Goal: Information Seeking & Learning: Learn about a topic

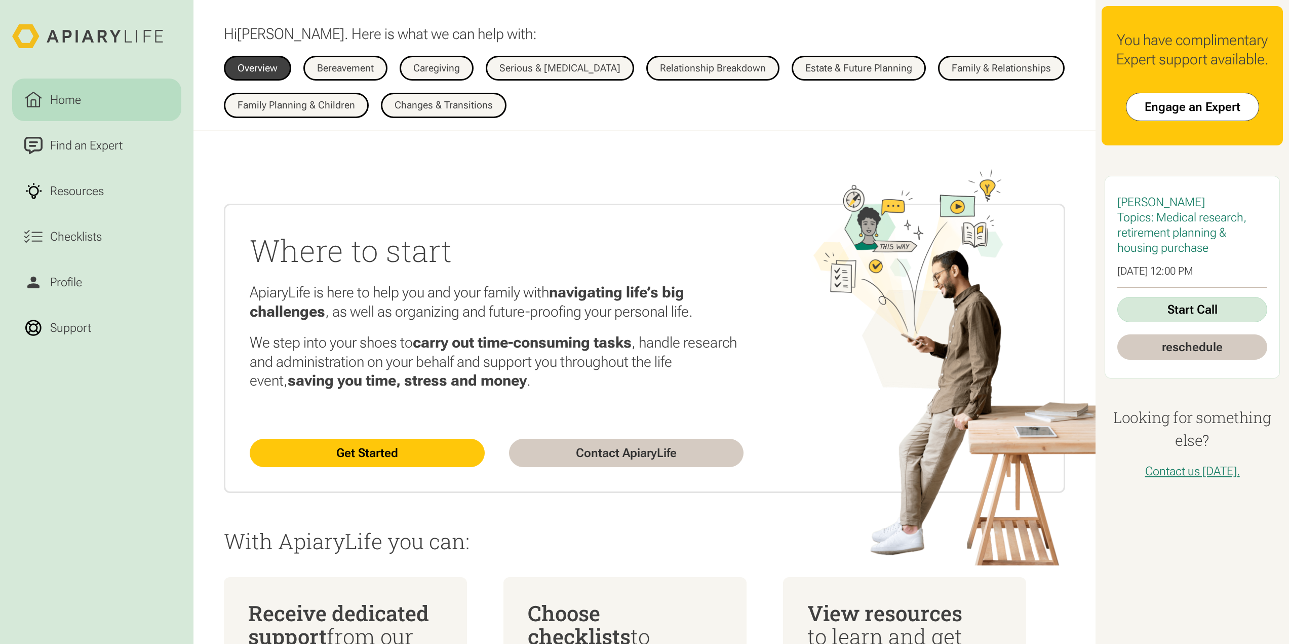
scroll to position [861, 0]
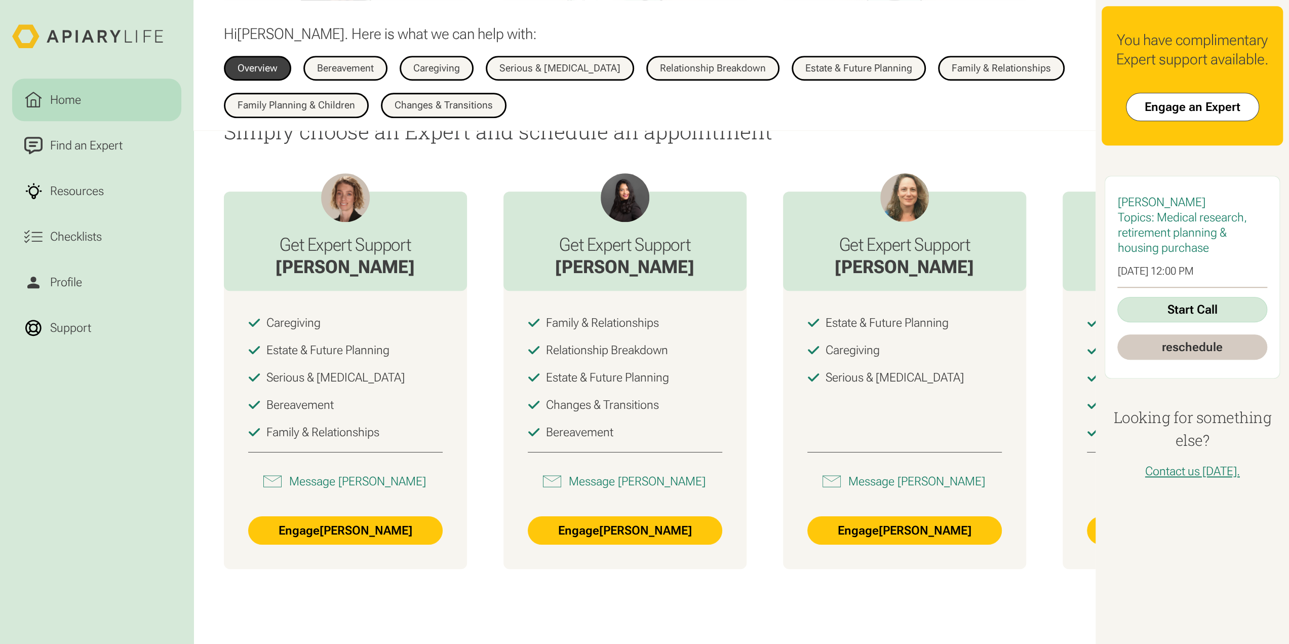
click at [96, 97] on link "Home" at bounding box center [96, 100] width 169 height 43
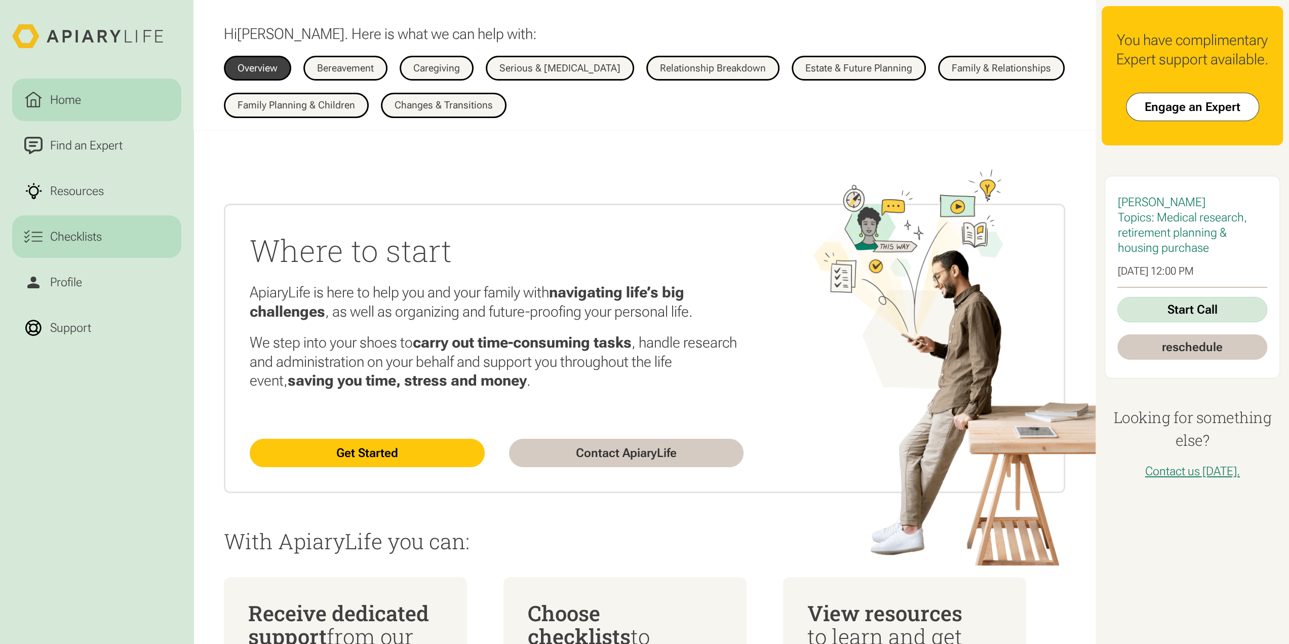
click at [98, 241] on div "Checklists" at bounding box center [76, 236] width 58 height 18
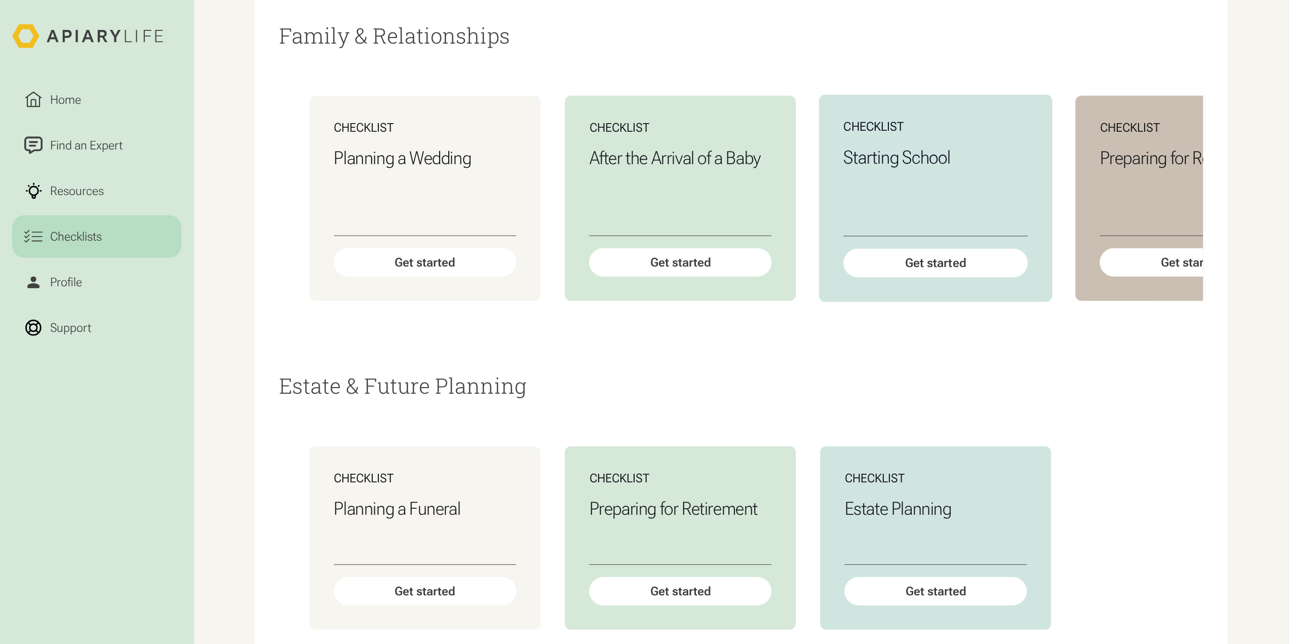
scroll to position [2735, 0]
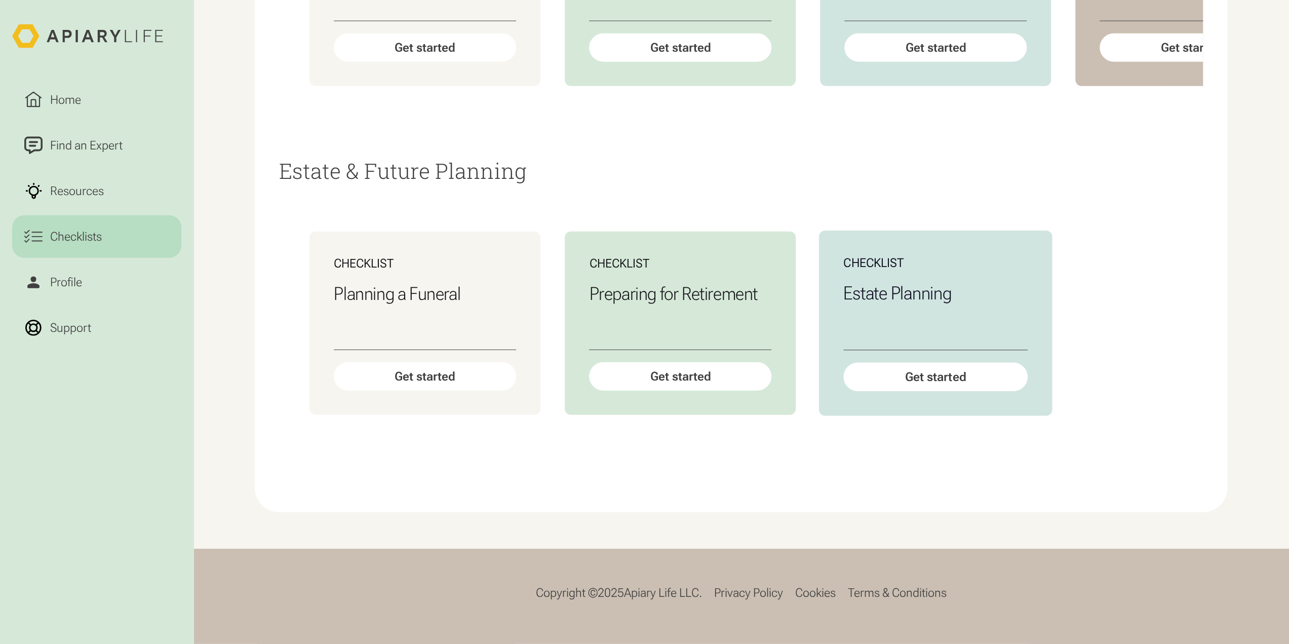
click at [1002, 308] on div "Estate Planning" at bounding box center [936, 317] width 184 height 68
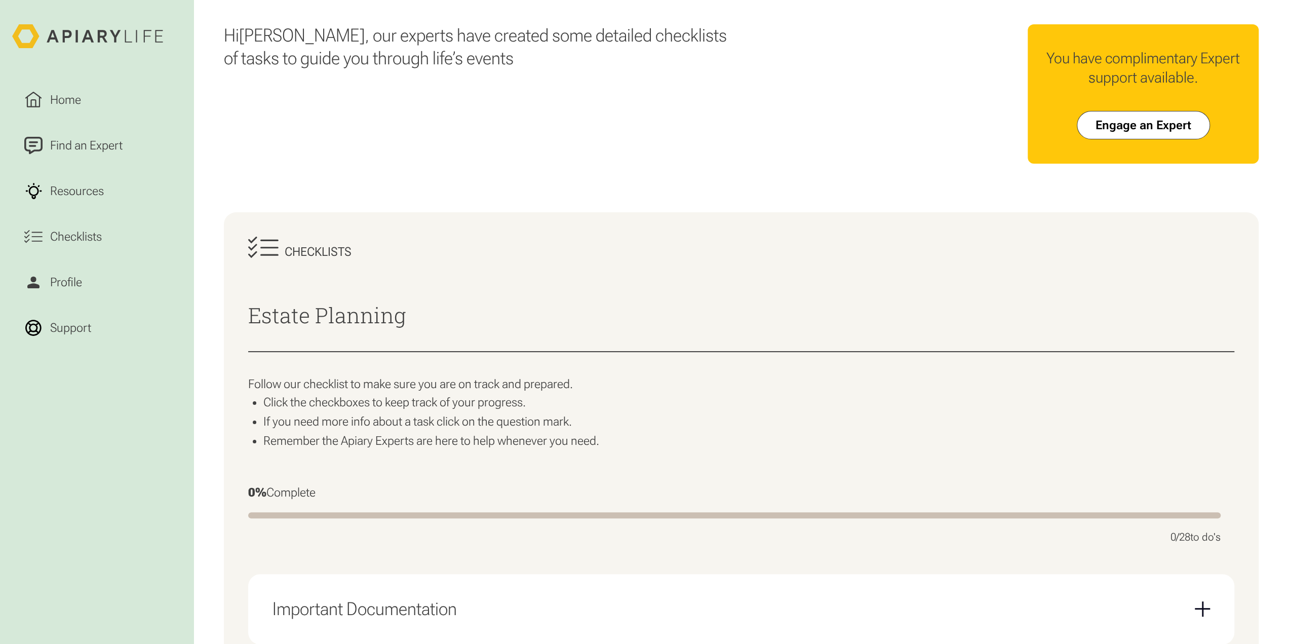
scroll to position [405, 0]
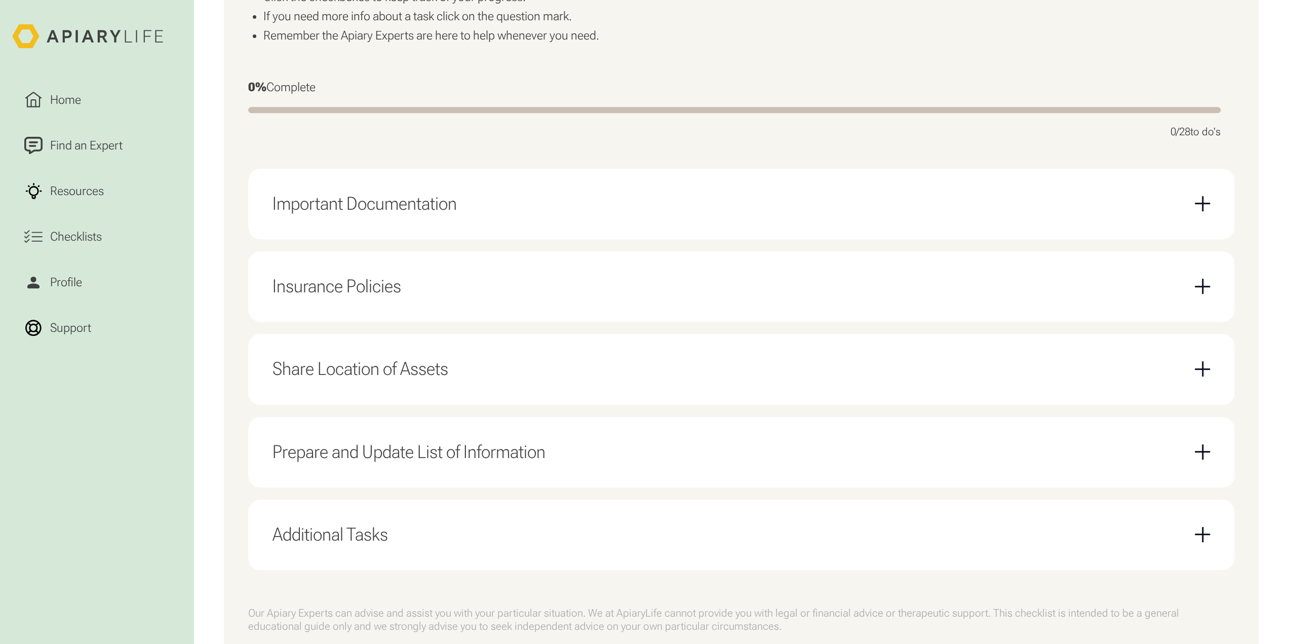
click at [783, 211] on div "Important Documentation" at bounding box center [742, 204] width 938 height 46
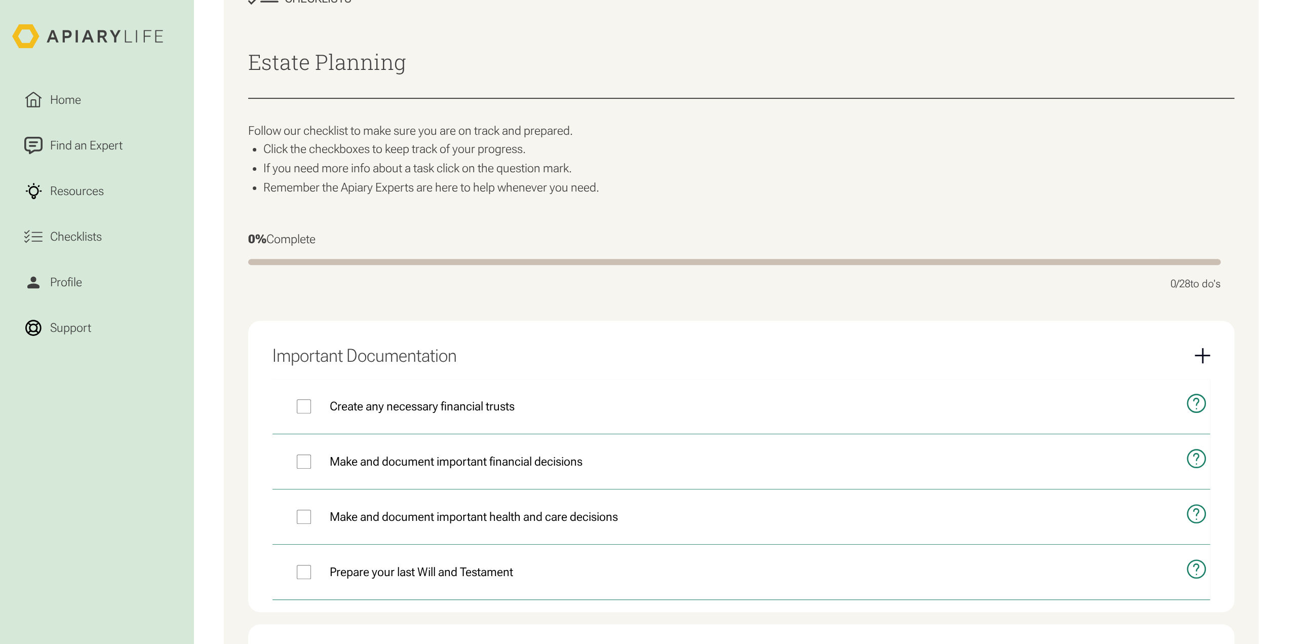
scroll to position [304, 0]
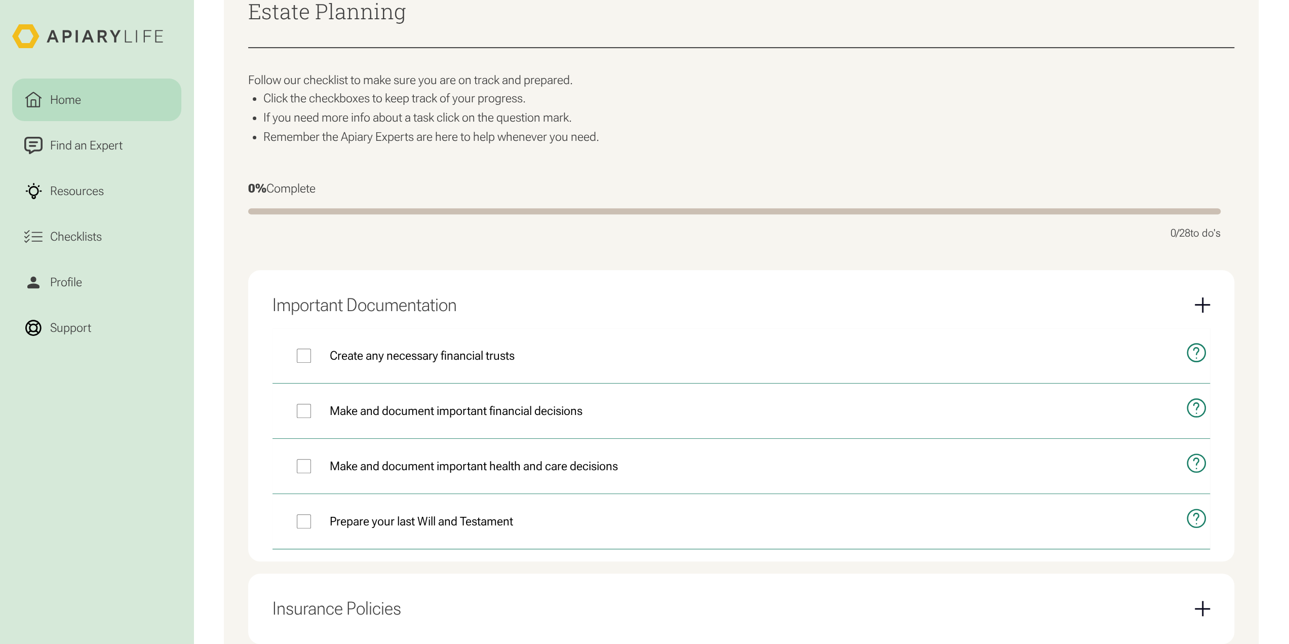
click at [71, 104] on div "Home" at bounding box center [65, 100] width 37 height 18
